Goal: Transaction & Acquisition: Purchase product/service

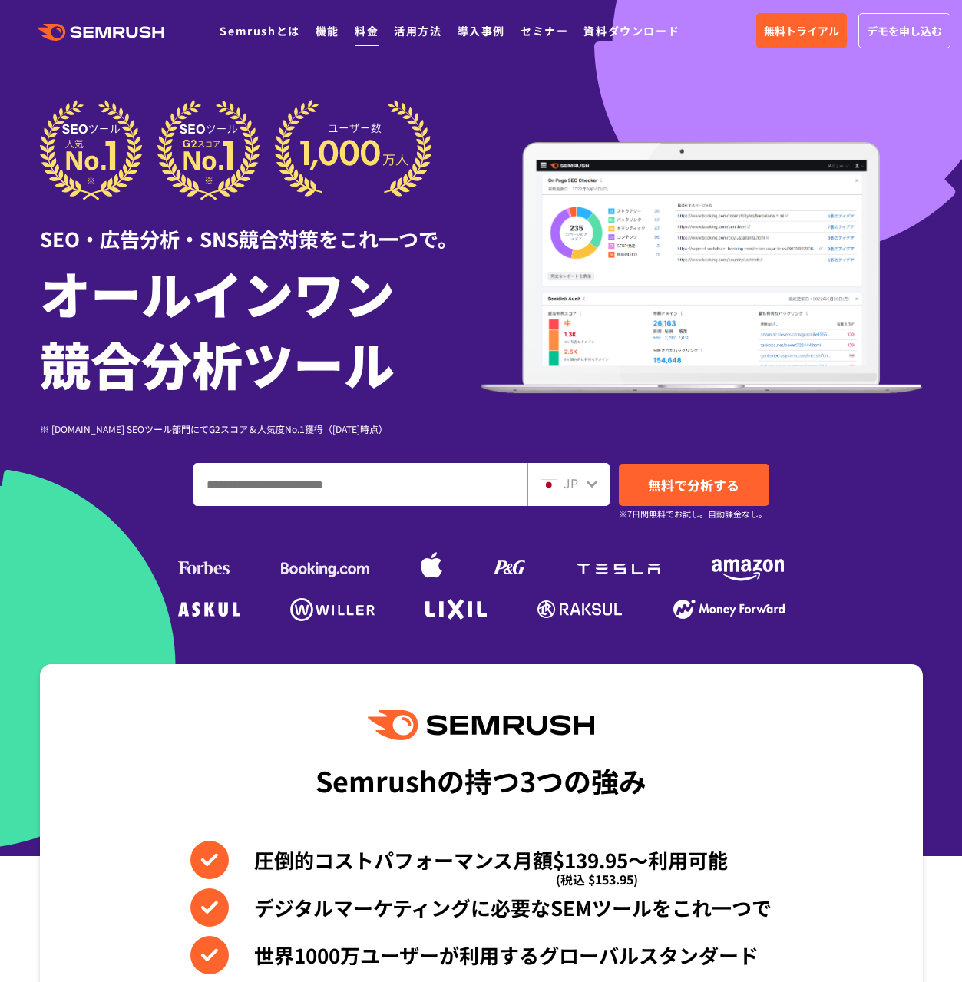
click at [370, 34] on link "料金" at bounding box center [367, 30] width 24 height 15
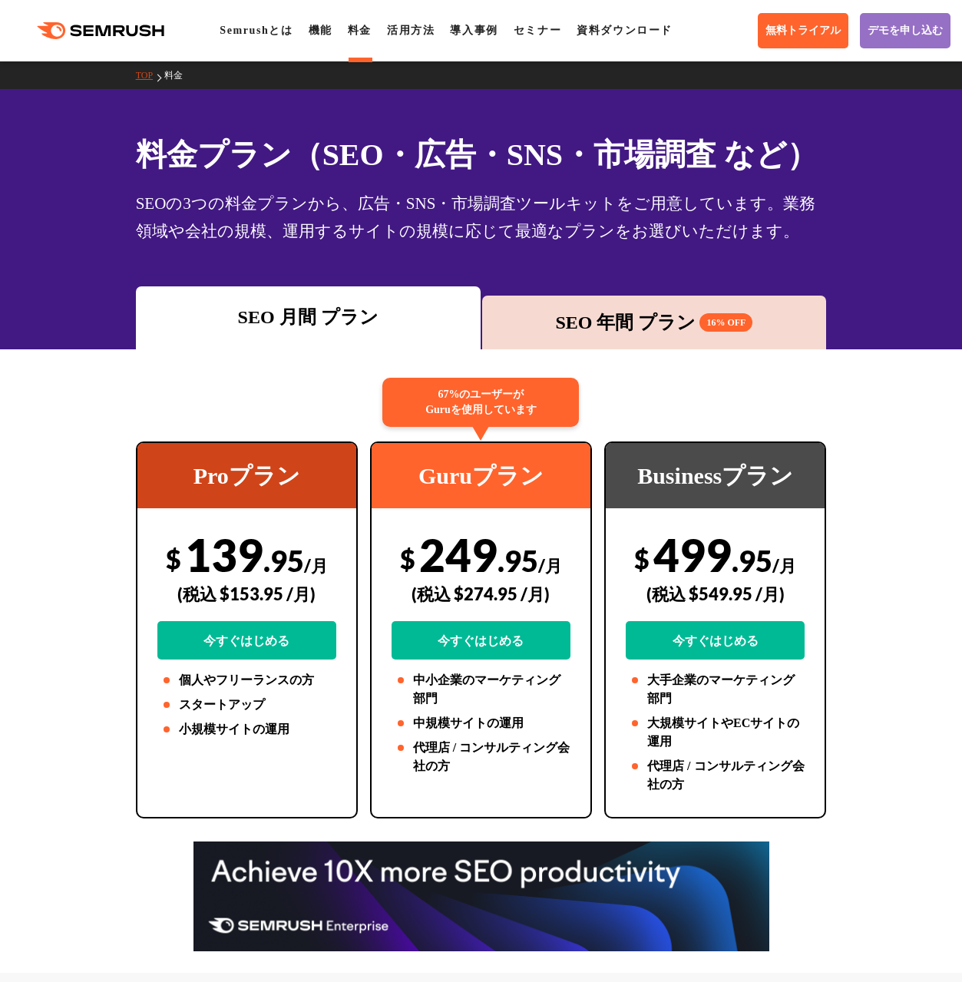
click at [504, 333] on div "SEO 年間 プラン 16% OFF" at bounding box center [654, 323] width 329 height 28
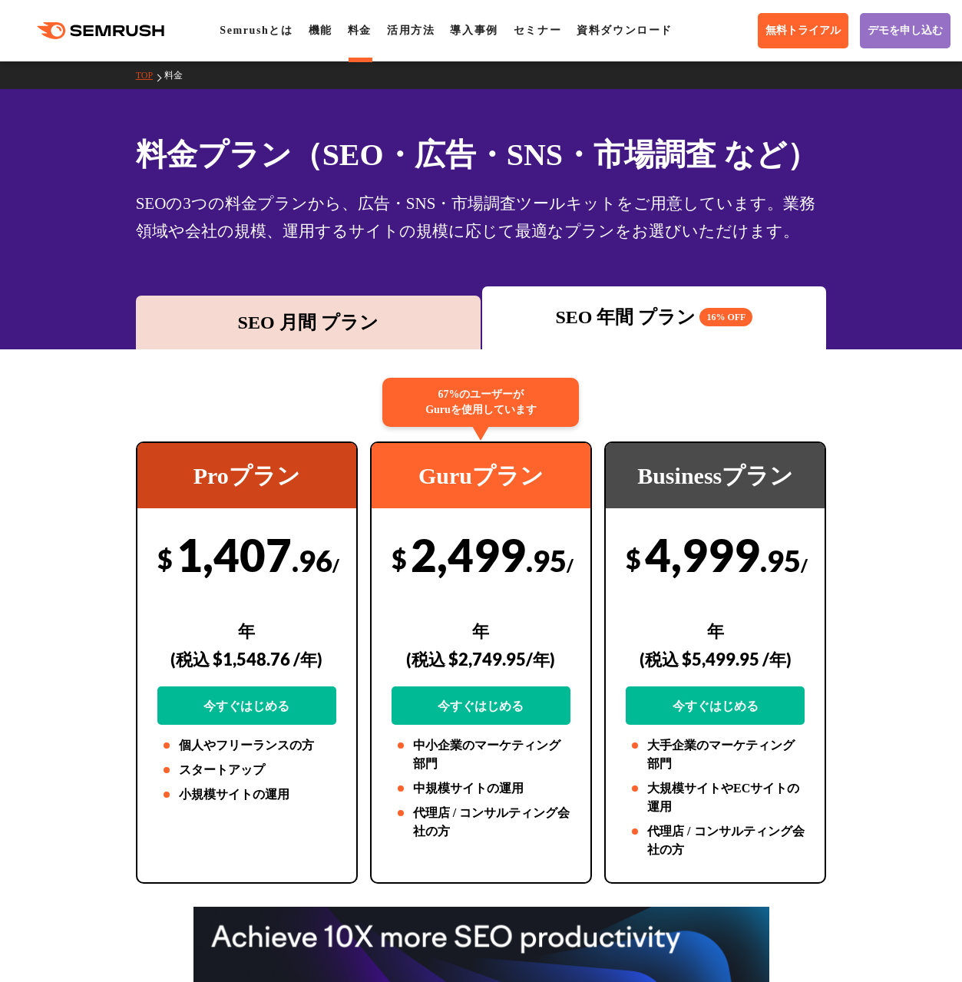
click at [375, 322] on div "SEO 月間 プラン" at bounding box center [308, 323] width 329 height 28
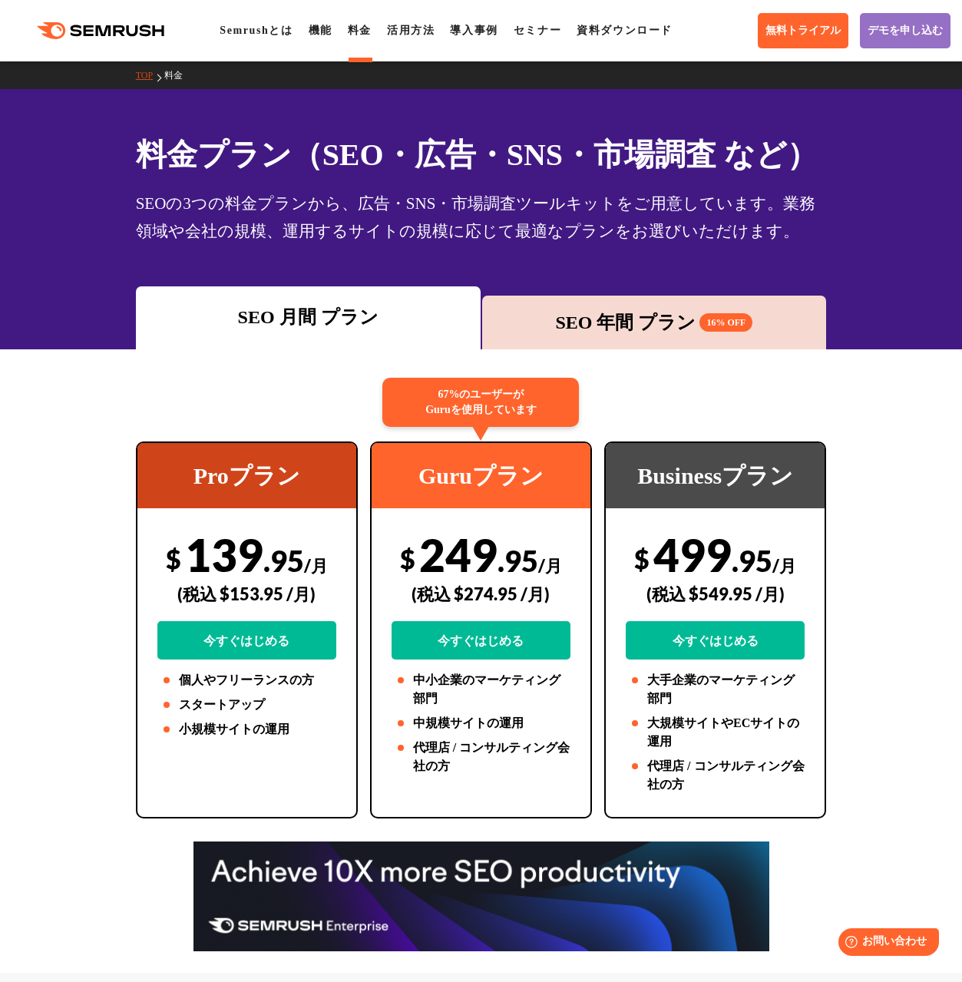
click at [68, 32] on icon ".cls {fill: #FF642D;}" at bounding box center [101, 30] width 173 height 17
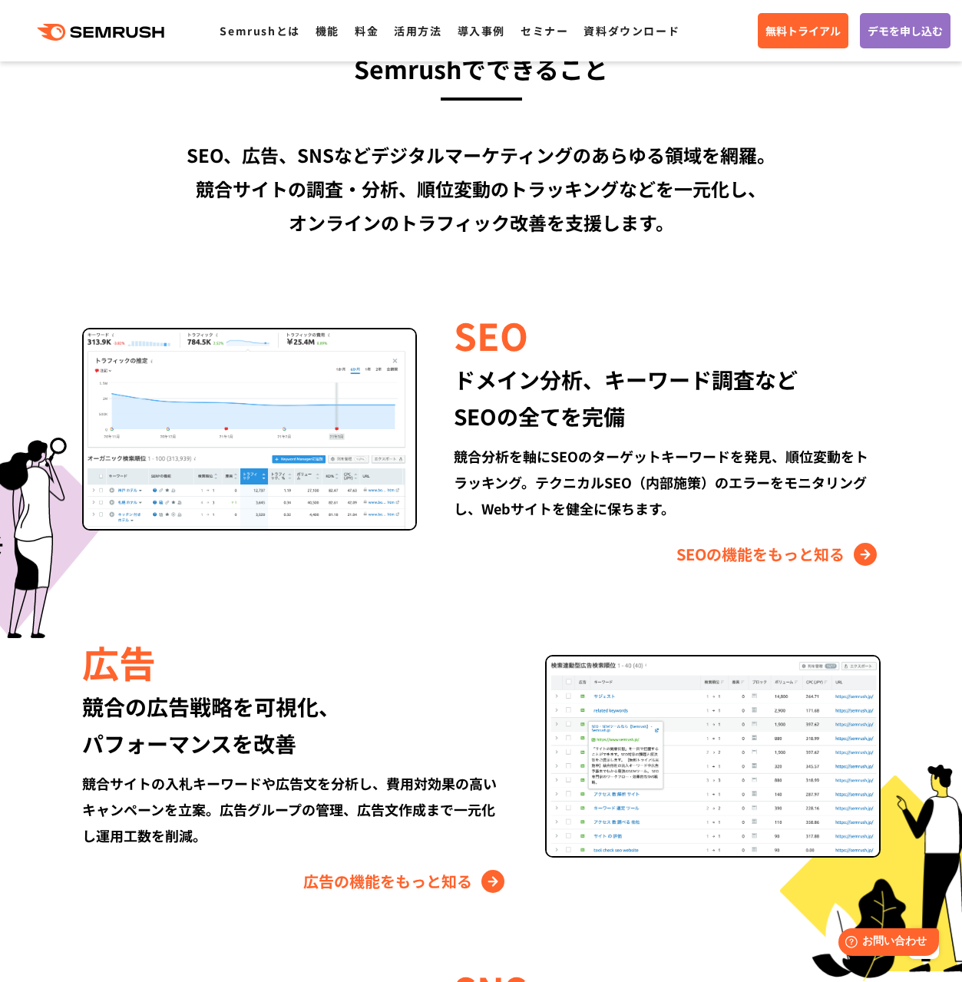
scroll to position [1799, 0]
